Goal: Check status: Check status

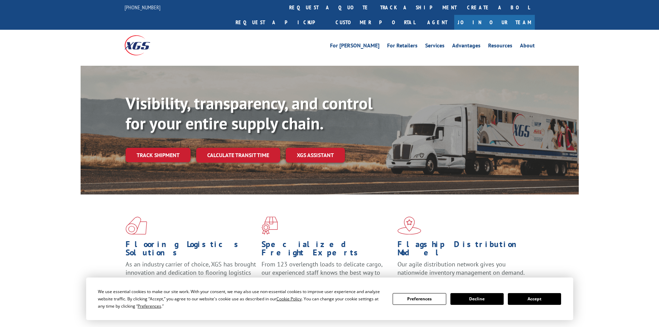
click at [164, 147] on div "Visibility, transparency, and control for your entire supply chain. Track shipm…" at bounding box center [352, 141] width 453 height 96
click at [167, 148] on link "Track shipment" at bounding box center [158, 155] width 65 height 15
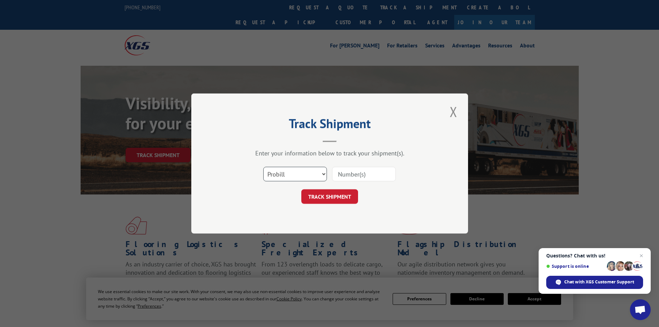
click at [277, 169] on select "Select category... Probill BOL PO" at bounding box center [295, 174] width 64 height 15
select select "bol"
click at [263, 167] on select "Select category... Probill BOL PO" at bounding box center [295, 174] width 64 height 15
click at [369, 178] on input at bounding box center [364, 174] width 64 height 15
type input "2825992"
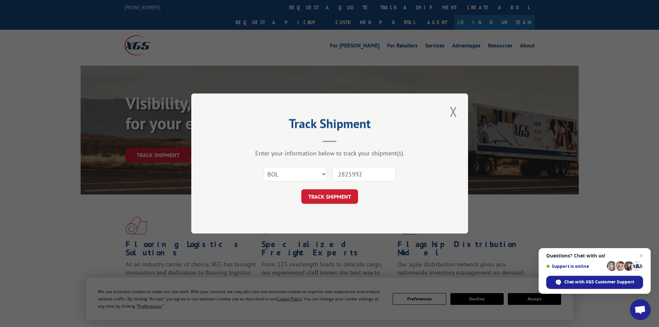
click button "TRACK SHIPMENT" at bounding box center [329, 196] width 57 height 15
